Goal: Transaction & Acquisition: Purchase product/service

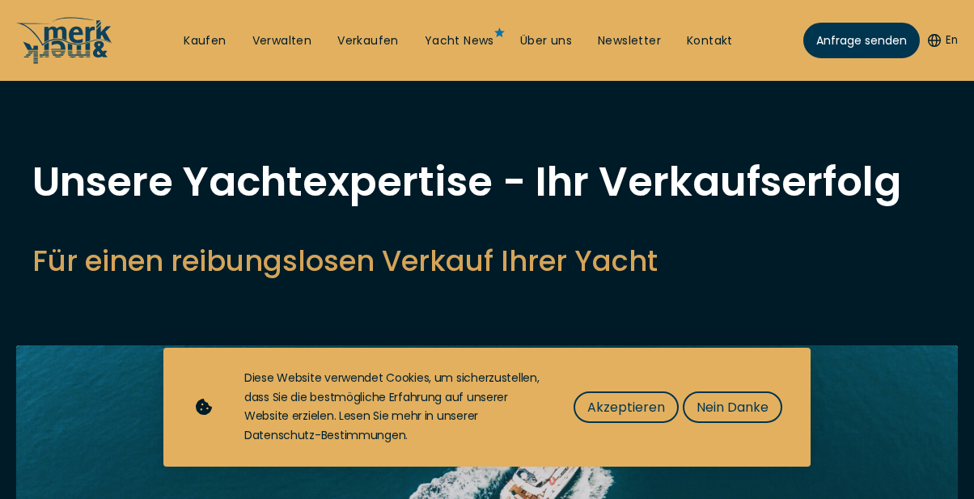
select select "sell"
click at [209, 41] on link "Kaufen" at bounding box center [205, 41] width 42 height 16
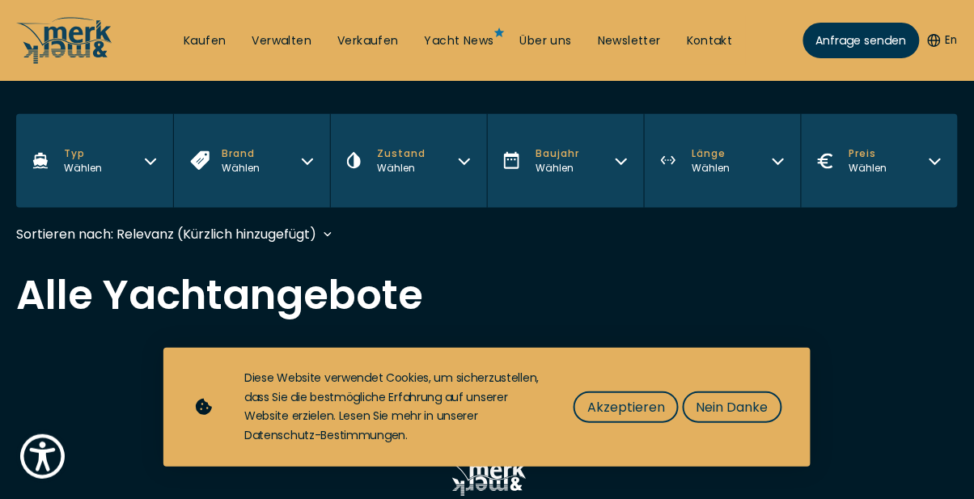
scroll to position [368, 0]
click at [734, 409] on span "Nein Danke" at bounding box center [733, 407] width 72 height 20
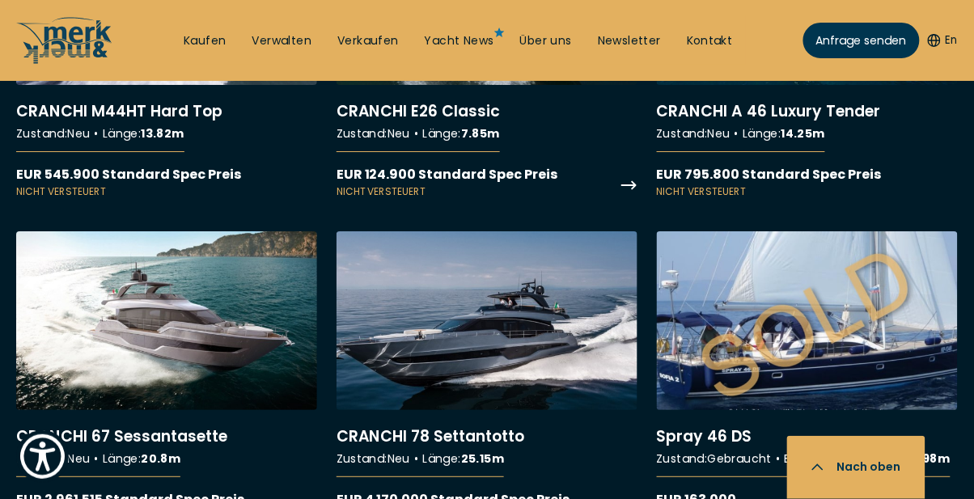
scroll to position [9488, 0]
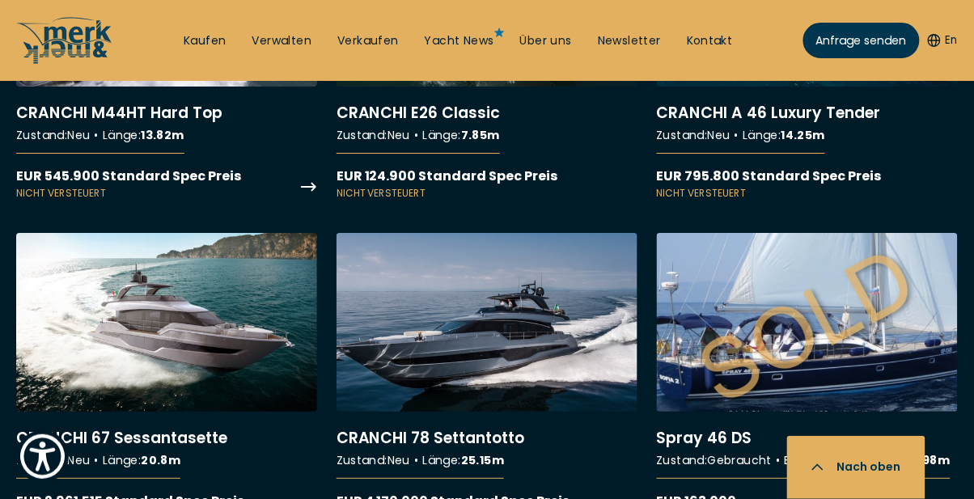
click at [183, 201] on link "More details about CRANCHI M44HT Hard Top" at bounding box center [166, 54] width 301 height 293
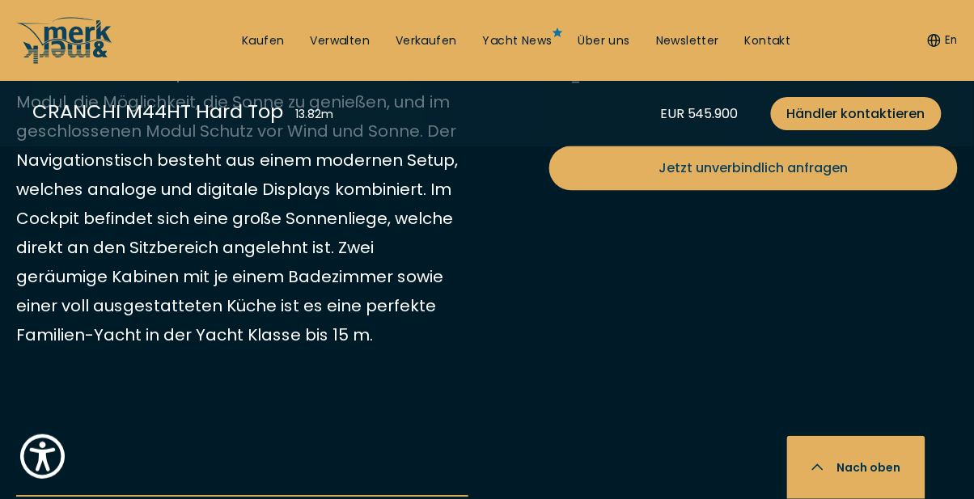
scroll to position [816, 0]
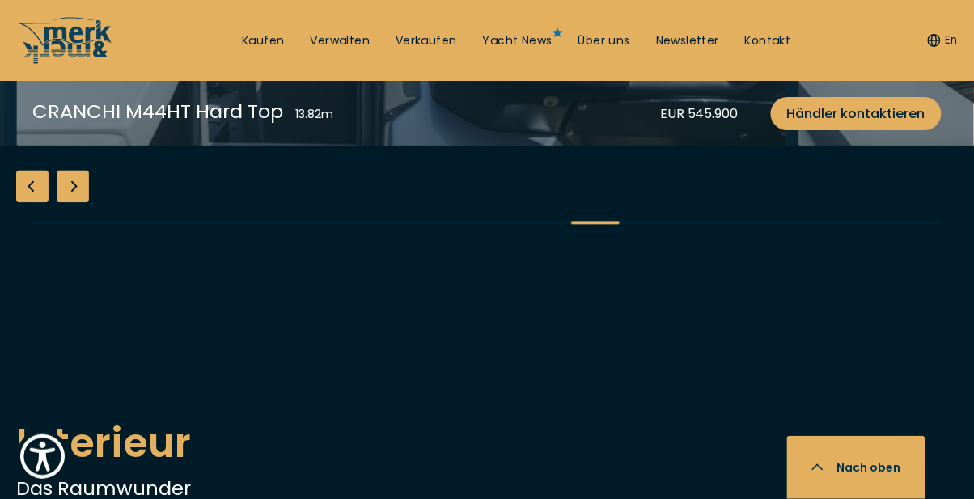
scroll to position [2055, 0]
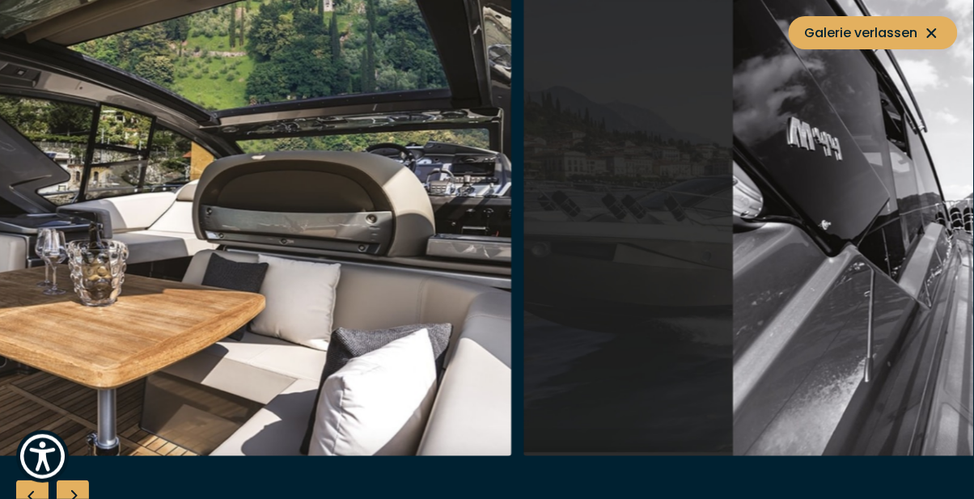
click at [624, 208] on img "button" at bounding box center [909, 198] width 771 height 518
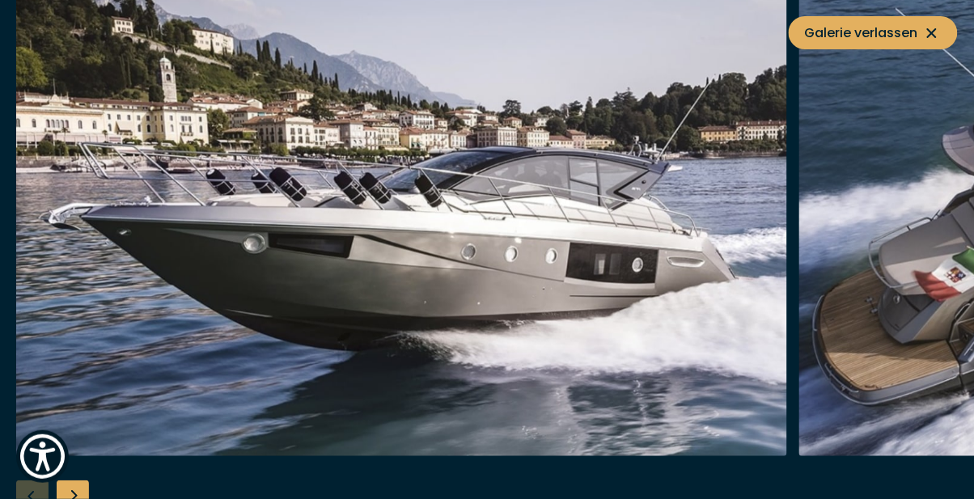
click at [936, 35] on icon at bounding box center [931, 32] width 19 height 19
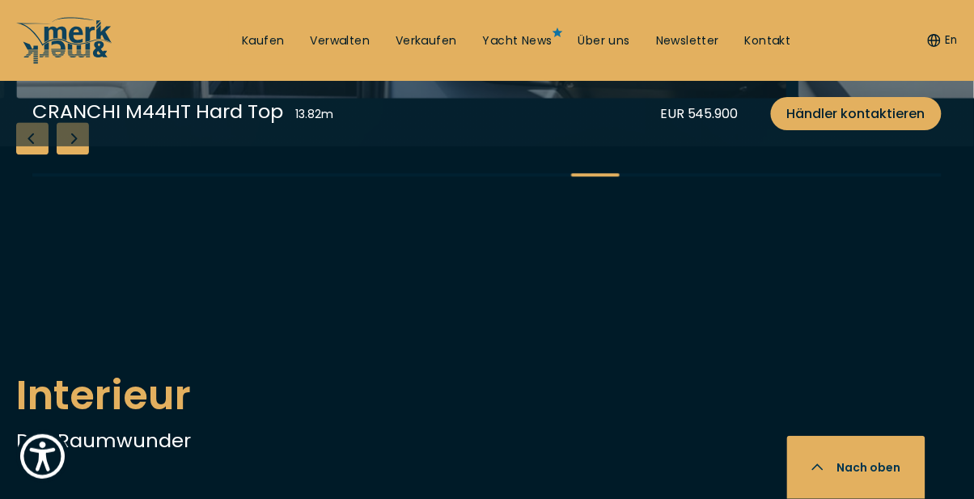
scroll to position [2107, 0]
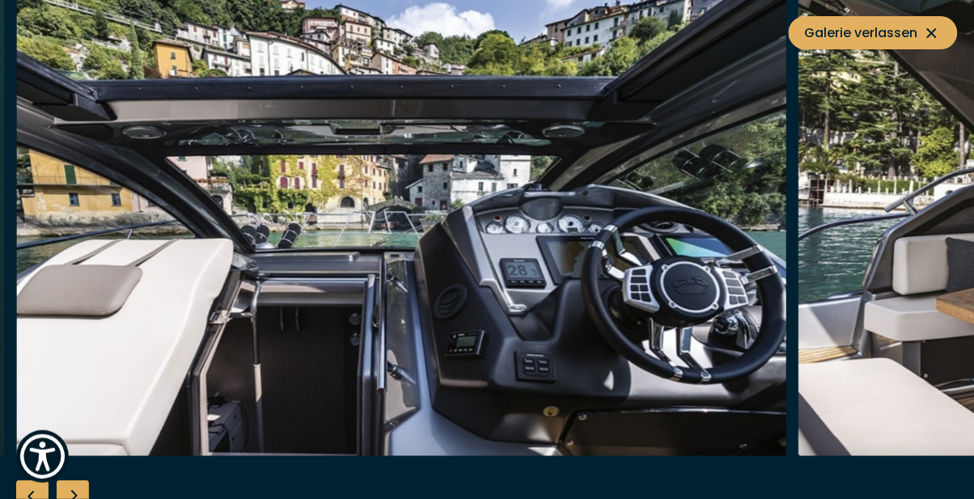
click at [66, 490] on div "Next slide" at bounding box center [73, 497] width 32 height 32
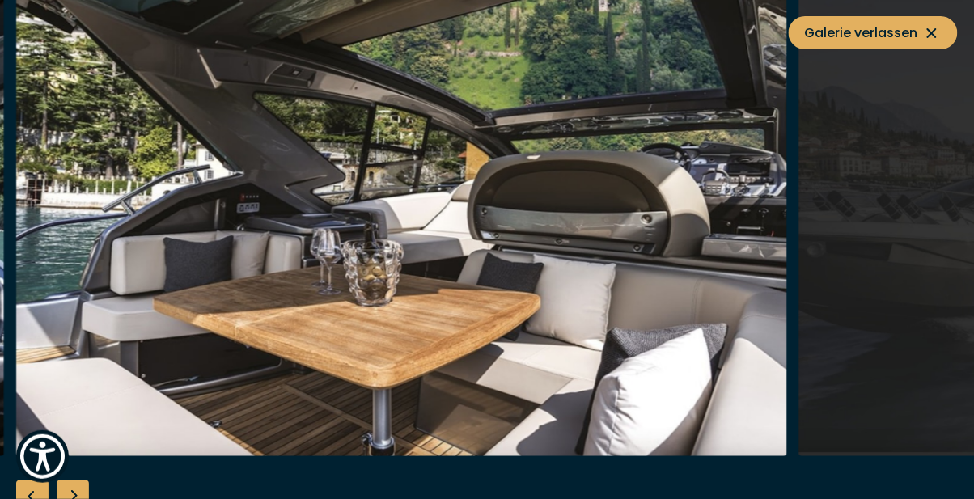
click at [87, 496] on div "Next slide" at bounding box center [73, 497] width 32 height 32
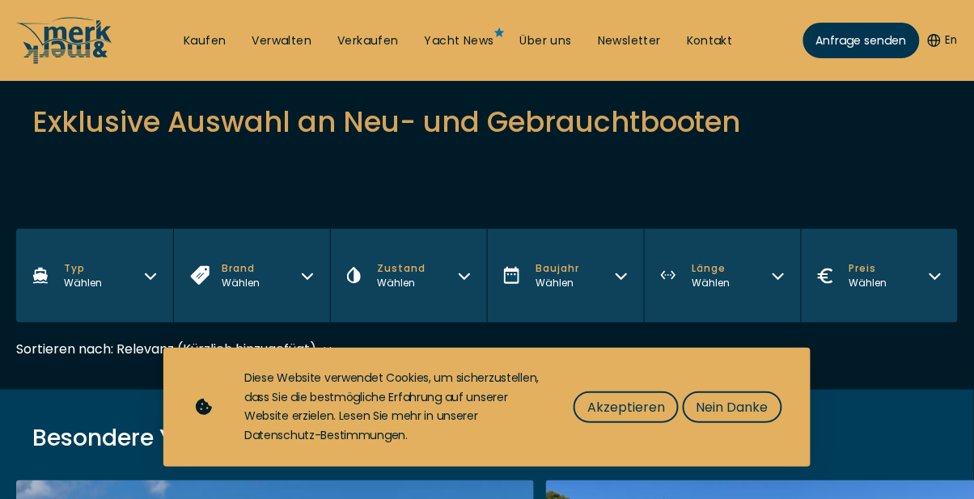
scroll to position [255, 0]
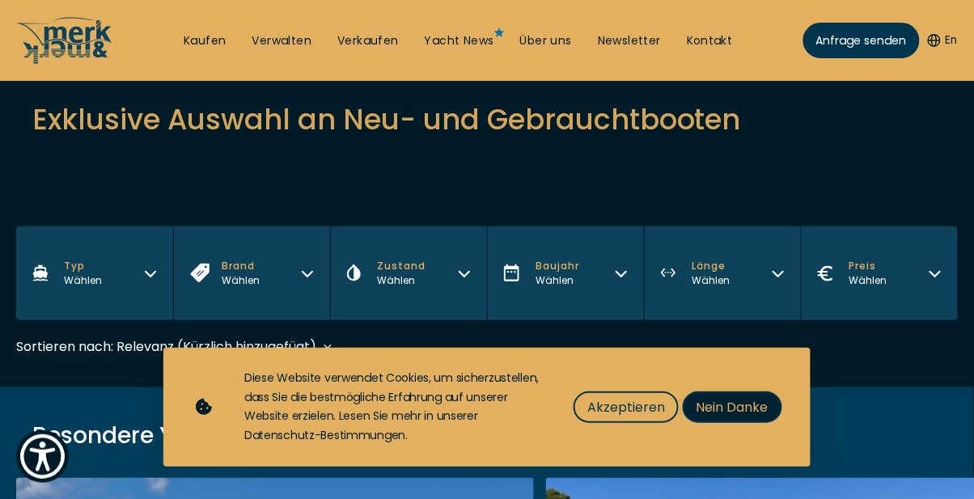
click at [738, 410] on span "Nein Danke" at bounding box center [733, 407] width 72 height 20
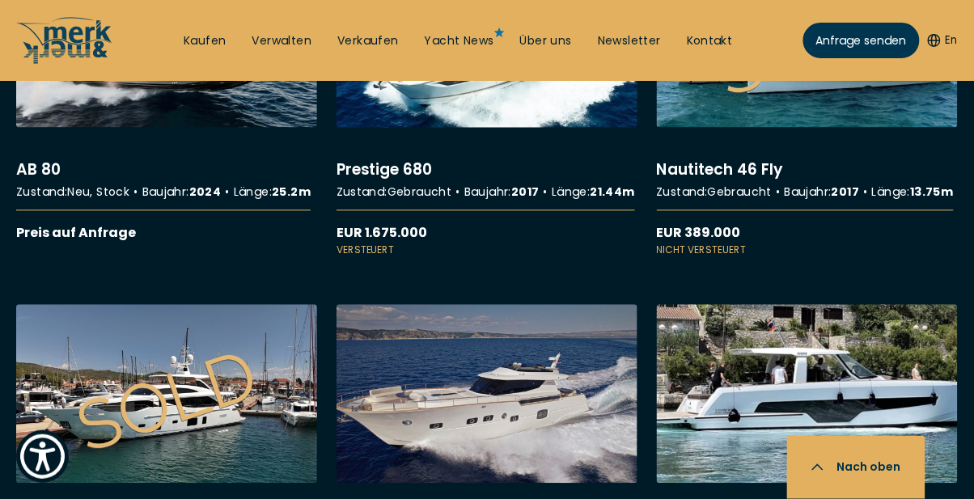
scroll to position [7599, 0]
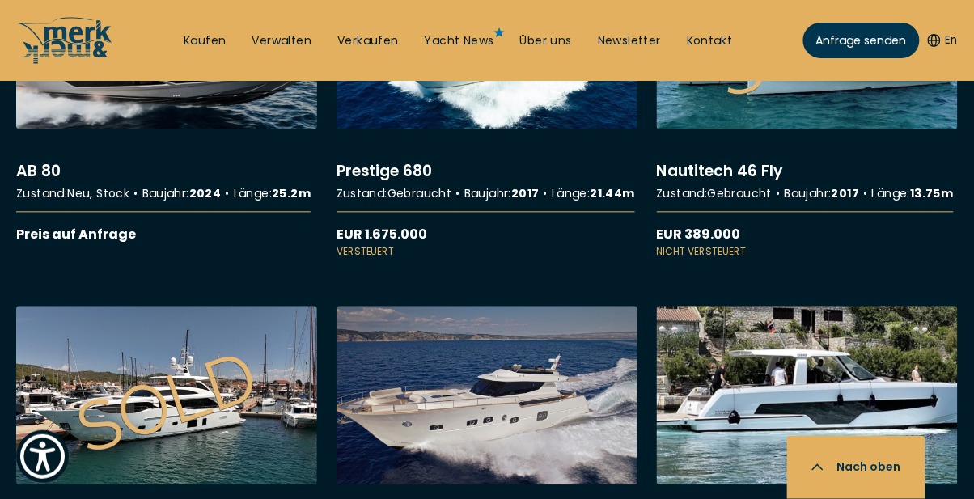
click at [210, 244] on link "More details about AB 80" at bounding box center [166, 97] width 301 height 295
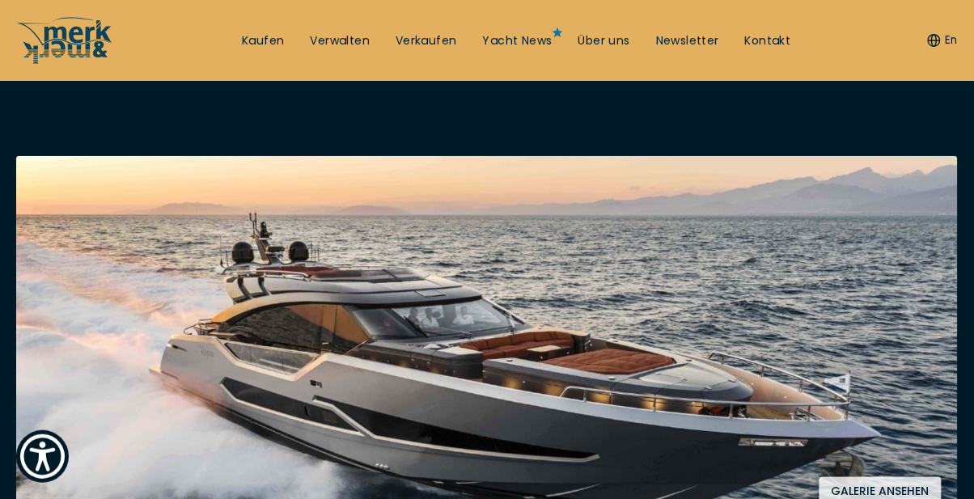
scroll to position [238, 0]
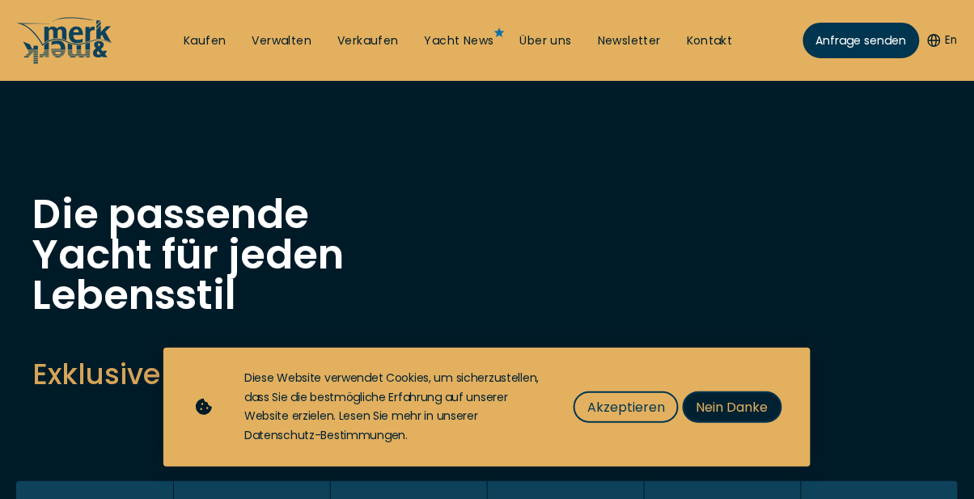
click at [729, 412] on span "Nein Danke" at bounding box center [733, 407] width 72 height 20
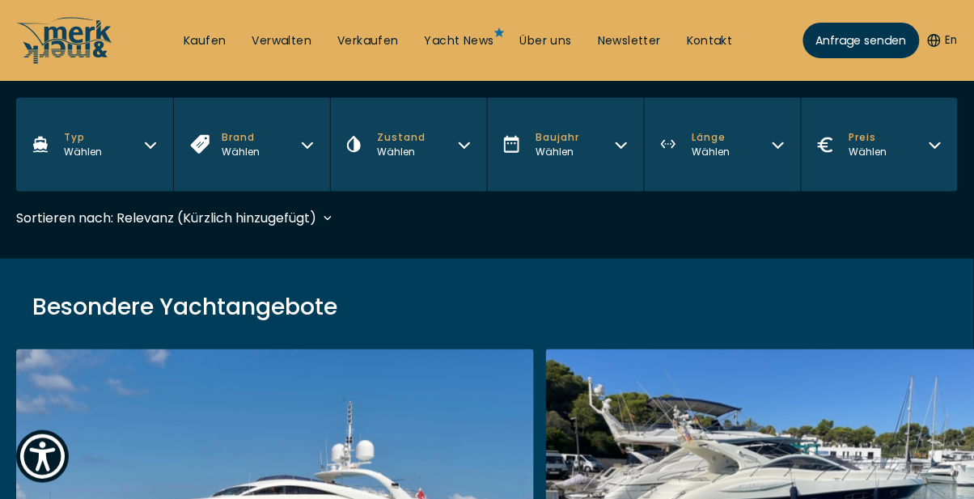
scroll to position [384, 0]
click at [729, 157] on div "Wählen" at bounding box center [712, 151] width 38 height 15
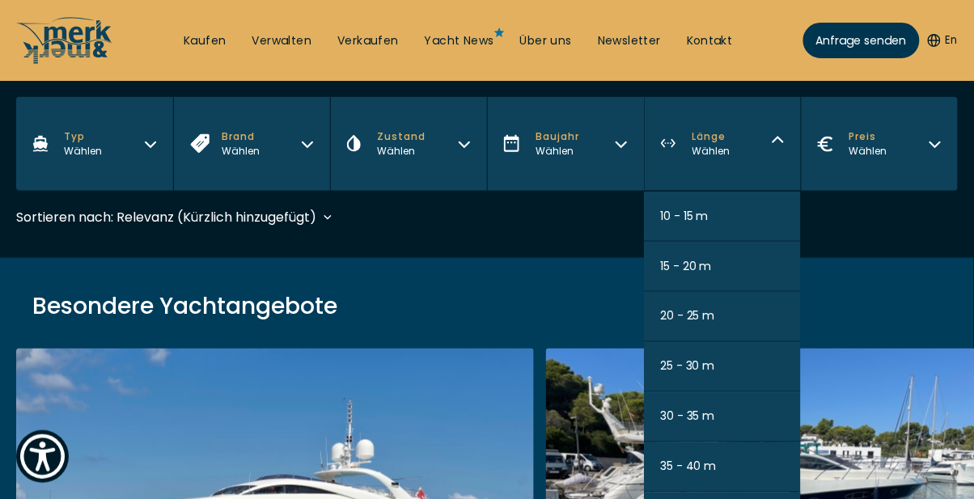
click at [694, 220] on span "10 - 15 m" at bounding box center [684, 216] width 49 height 17
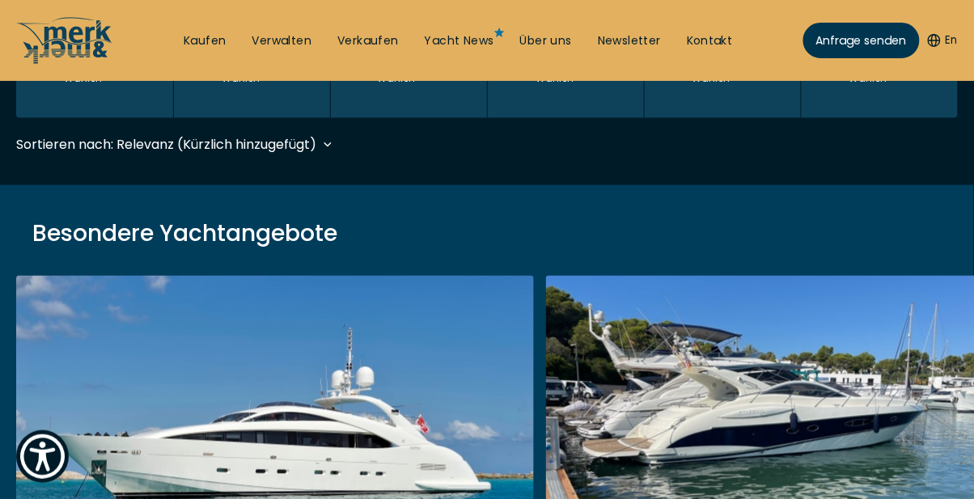
scroll to position [481, 0]
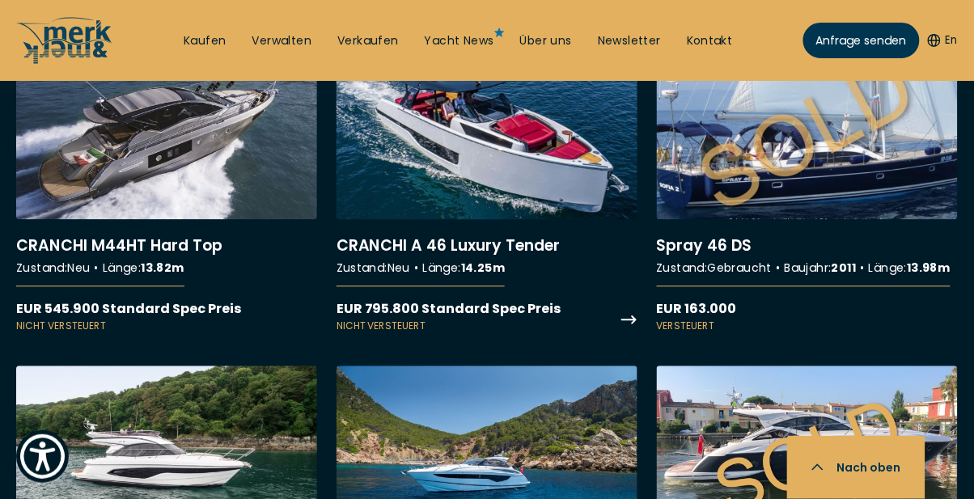
scroll to position [3436, 0]
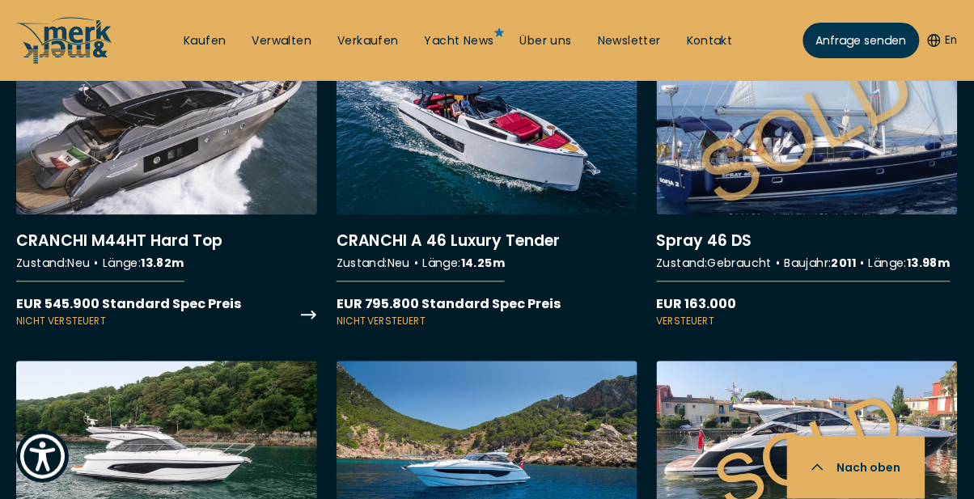
click at [307, 329] on link "More details about CRANCHI M44HT Hard Top" at bounding box center [166, 182] width 301 height 293
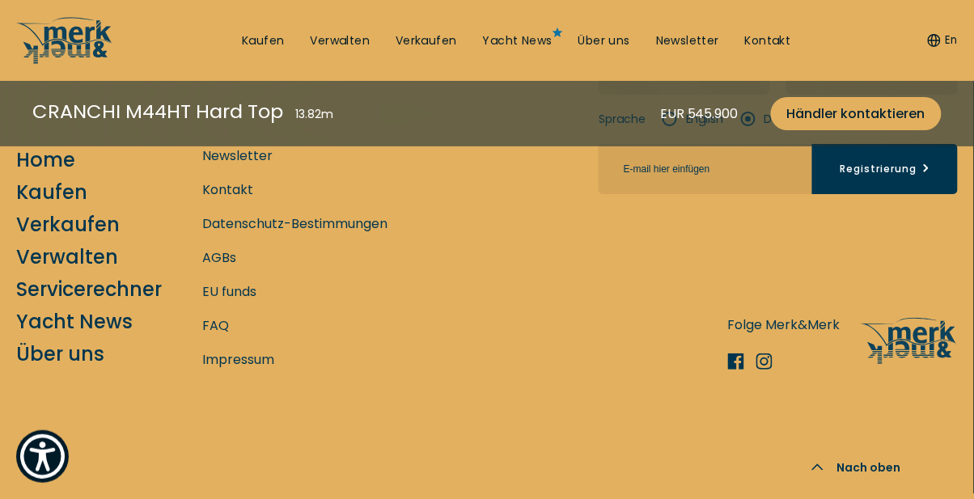
scroll to position [5764, 0]
click at [259, 370] on link "Impressum" at bounding box center [238, 360] width 72 height 20
